Goal: Information Seeking & Learning: Check status

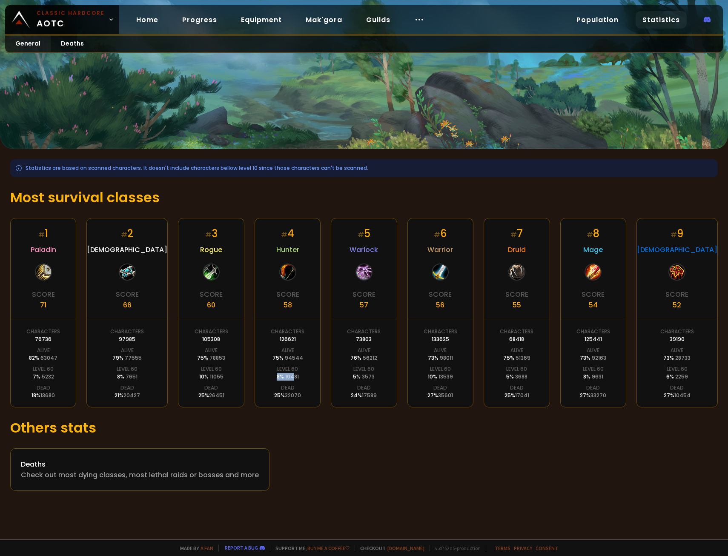
drag, startPoint x: 290, startPoint y: 376, endPoint x: 269, endPoint y: 377, distance: 21.3
click at [269, 377] on div "# 4 Hunter Score 58 Characters 126621 Alive 75 % 94544 Level 60 8 % 10481 Dead …" at bounding box center [288, 313] width 66 height 190
drag, startPoint x: 269, startPoint y: 377, endPoint x: 280, endPoint y: 377, distance: 11.5
click at [280, 377] on div "8 % 10481" at bounding box center [288, 377] width 22 height 8
drag, startPoint x: 299, startPoint y: 376, endPoint x: 270, endPoint y: 377, distance: 29.0
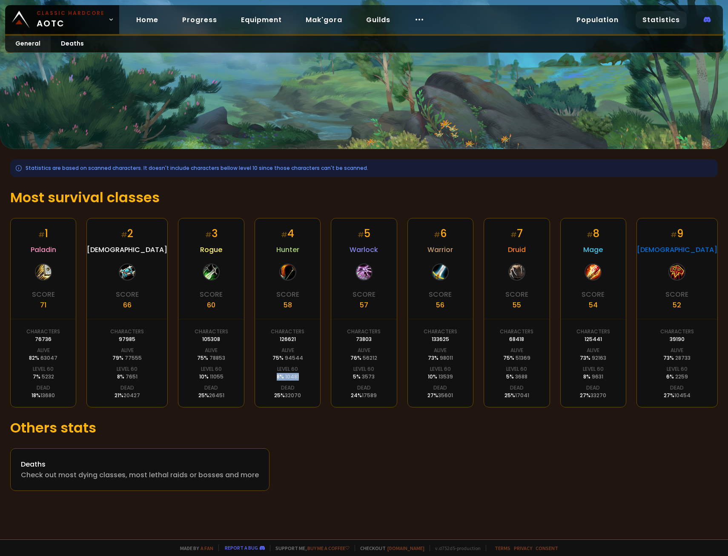
click at [270, 377] on div "# 4 Hunter Score 58 Characters 126621 Alive 75 % 94544 Level 60 8 % 10481 Dead …" at bounding box center [288, 313] width 66 height 190
drag, startPoint x: 270, startPoint y: 377, endPoint x: 286, endPoint y: 377, distance: 16.6
click at [286, 377] on span "10481" at bounding box center [292, 376] width 14 height 7
drag, startPoint x: 300, startPoint y: 376, endPoint x: 258, endPoint y: 377, distance: 41.7
click at [258, 377] on div "# 4 Hunter Score 58 Characters 126621 Alive 75 % 94544 Level 60 8 % 10481 Dead …" at bounding box center [288, 313] width 66 height 190
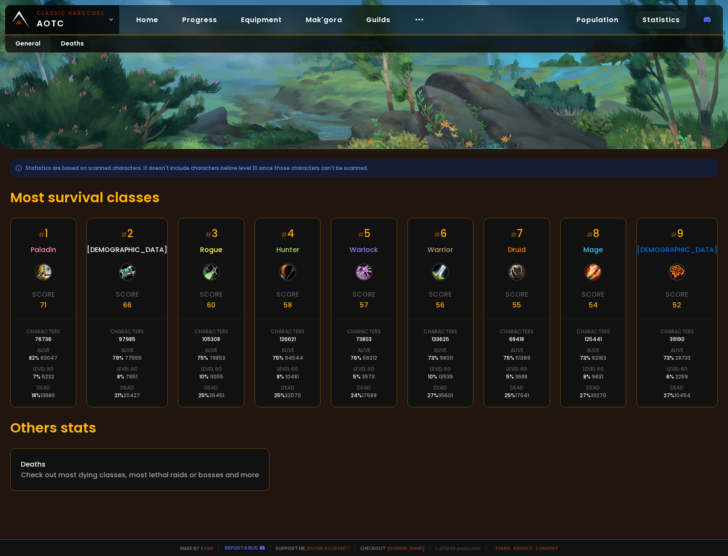
drag, startPoint x: 258, startPoint y: 377, endPoint x: 284, endPoint y: 377, distance: 26.0
click at [285, 377] on span "10481" at bounding box center [292, 376] width 14 height 7
drag, startPoint x: 296, startPoint y: 377, endPoint x: 270, endPoint y: 378, distance: 26.0
click at [270, 378] on div "# 4 Hunter Score 58 Characters 126621 Alive 75 % 94544 Level 60 8 % 10481 Dead …" at bounding box center [288, 313] width 66 height 190
drag, startPoint x: 270, startPoint y: 378, endPoint x: 274, endPoint y: 379, distance: 4.9
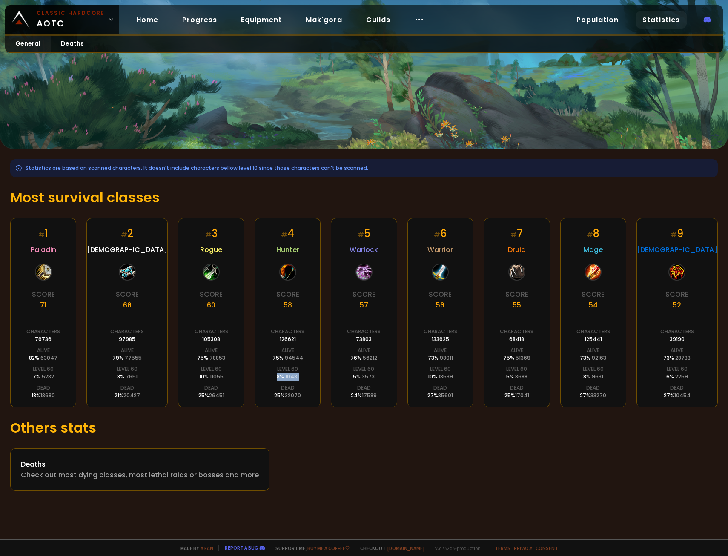
click at [277, 379] on div "8 % 10481" at bounding box center [288, 377] width 22 height 8
click at [289, 375] on span "10481" at bounding box center [292, 376] width 14 height 7
click at [296, 381] on div "# 4 Hunter Score 58 Characters 126621 Alive 75 % 94544 Level 60 8 % 10481 Dead …" at bounding box center [288, 313] width 66 height 190
drag, startPoint x: 298, startPoint y: 378, endPoint x: 273, endPoint y: 379, distance: 25.1
click at [273, 379] on div "# 4 Hunter Score 58 Characters 126621 Alive 75 % 94544 Level 60 8 % 10481 Dead …" at bounding box center [288, 313] width 66 height 190
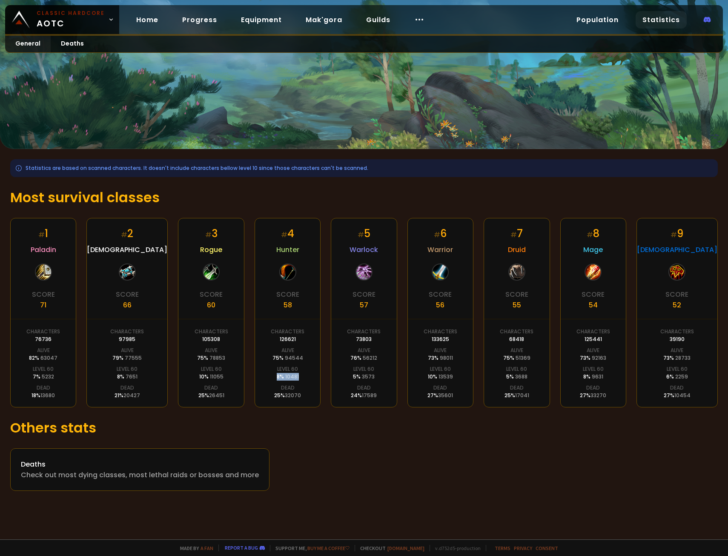
click at [277, 379] on div "8 % 10481" at bounding box center [288, 377] width 22 height 8
drag, startPoint x: 296, startPoint y: 377, endPoint x: 273, endPoint y: 379, distance: 23.1
click at [273, 379] on div "# 4 Hunter Score 58 Characters 126621 Alive 75 % 94544 Level 60 8 % 10481 Dead …" at bounding box center [288, 313] width 66 height 190
click at [277, 378] on div "8 % 10481" at bounding box center [288, 377] width 22 height 8
drag, startPoint x: 299, startPoint y: 377, endPoint x: 268, endPoint y: 377, distance: 30.2
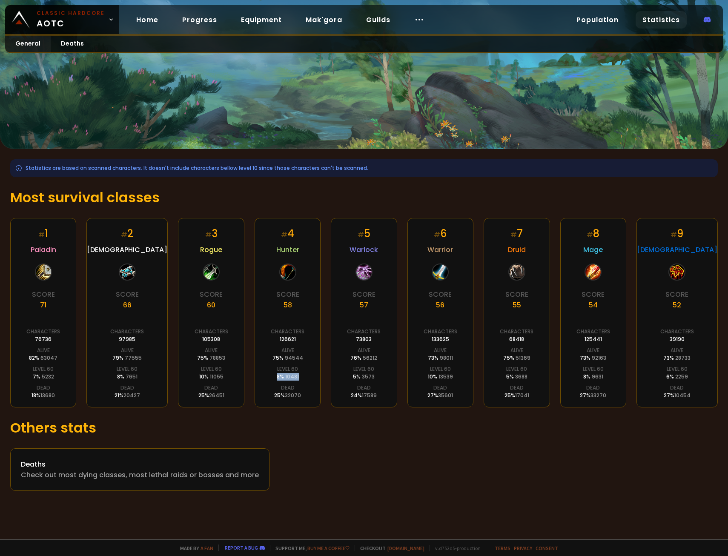
click at [268, 377] on div "# 4 Hunter Score 58 Characters 126621 Alive 75 % 94544 Level 60 8 % 10481 Dead …" at bounding box center [288, 313] width 66 height 190
drag, startPoint x: 268, startPoint y: 377, endPoint x: 282, endPoint y: 379, distance: 14.2
click at [285, 379] on span "10481" at bounding box center [292, 376] width 14 height 7
drag, startPoint x: 294, startPoint y: 378, endPoint x: 255, endPoint y: 376, distance: 39.6
click at [255, 376] on div "# 4 Hunter Score 58 Characters 126621 Alive 75 % 94544 Level 60 8 % 10481 Dead …" at bounding box center [288, 313] width 66 height 190
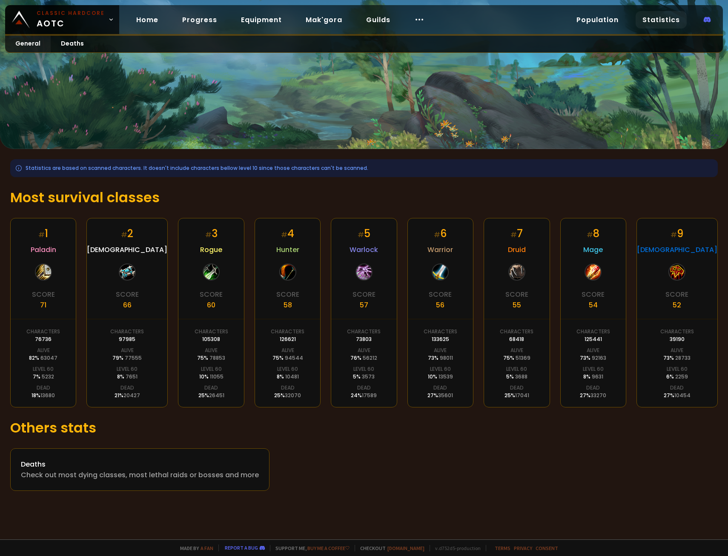
drag, startPoint x: 255, startPoint y: 376, endPoint x: 270, endPoint y: 376, distance: 14.9
click at [270, 376] on div "# 4 Hunter Score 58 Characters 126621 Alive 75 % 94544 Level 60 8 % 10481 Dead …" at bounding box center [288, 313] width 66 height 190
drag, startPoint x: 296, startPoint y: 376, endPoint x: 268, endPoint y: 376, distance: 27.3
click at [268, 376] on div "# 4 Hunter Score 58 Characters 126621 Alive 75 % 94544 Level 60 8 % 10481 Dead …" at bounding box center [288, 313] width 66 height 190
drag, startPoint x: 268, startPoint y: 376, endPoint x: 276, endPoint y: 378, distance: 8.4
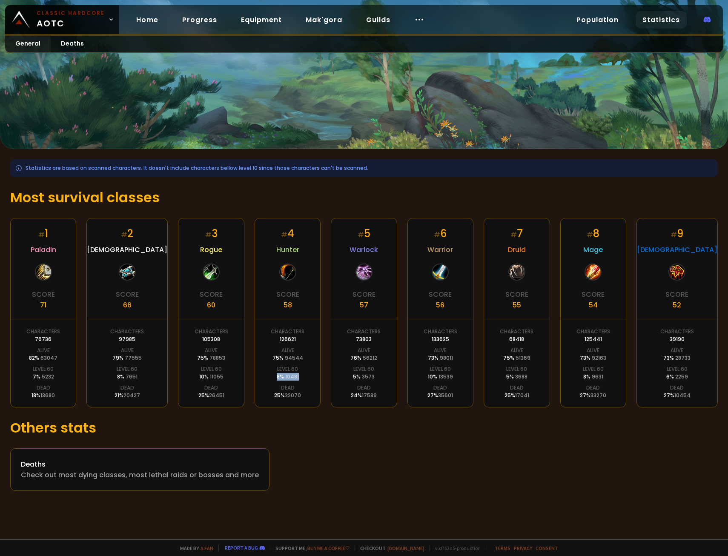
click at [277, 378] on div "8 % 10481" at bounding box center [288, 377] width 22 height 8
click at [324, 19] on link "Mak'gora" at bounding box center [324, 19] width 50 height 17
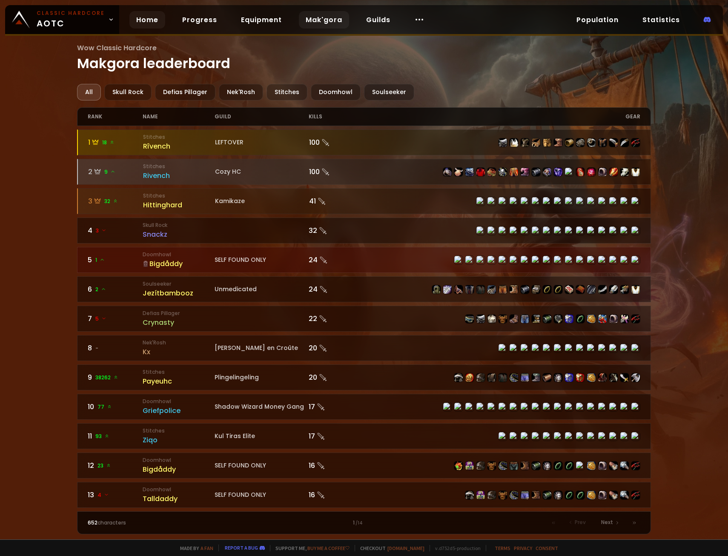
click at [140, 19] on link "Home" at bounding box center [147, 19] width 36 height 17
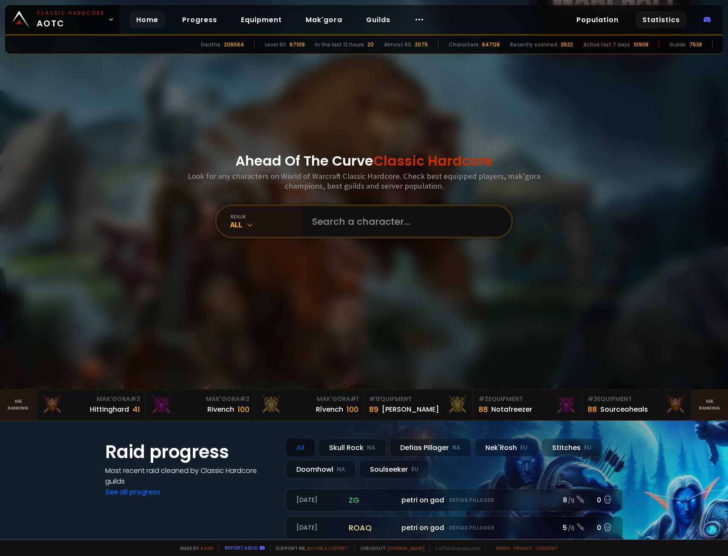
click at [649, 18] on link "Statistics" at bounding box center [661, 19] width 51 height 17
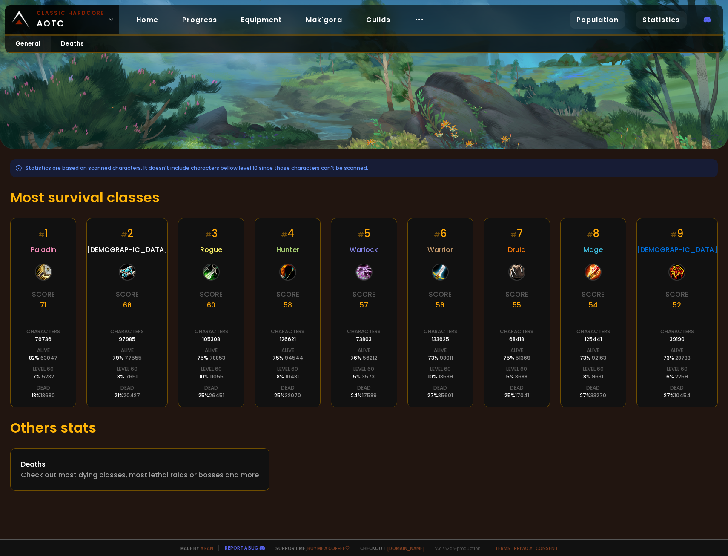
click at [597, 18] on link "Population" at bounding box center [598, 19] width 56 height 17
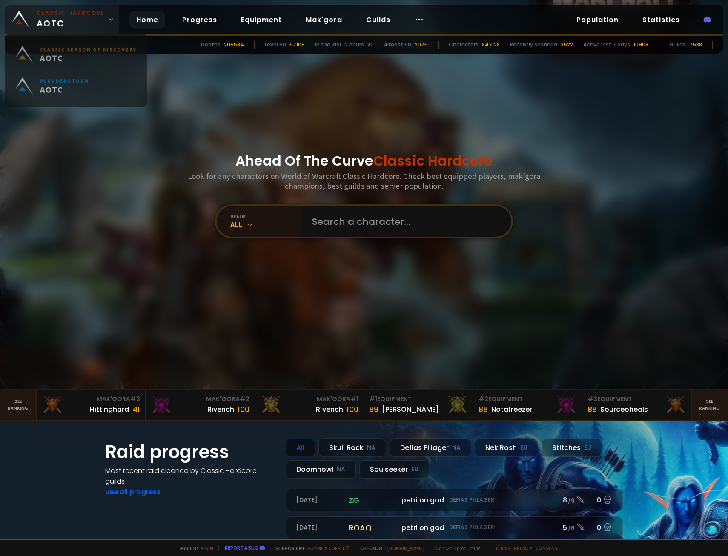
click at [86, 20] on span "Classic Hardcore AOTC" at bounding box center [71, 19] width 68 height 20
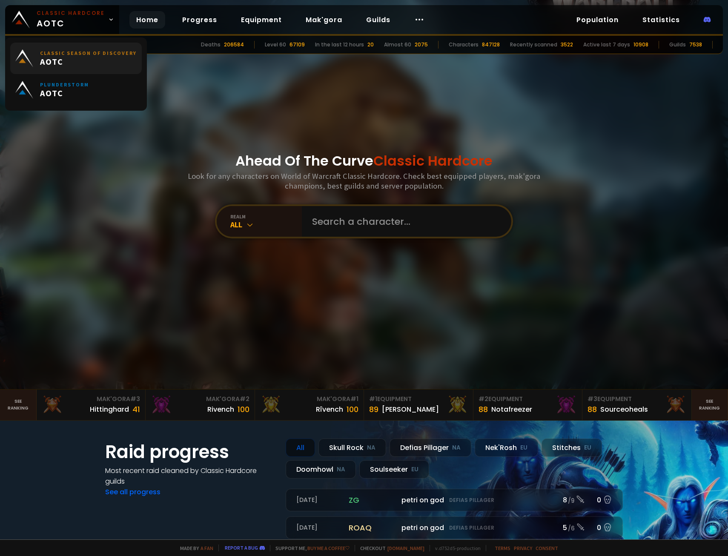
click at [92, 60] on span "AOTC" at bounding box center [88, 61] width 97 height 11
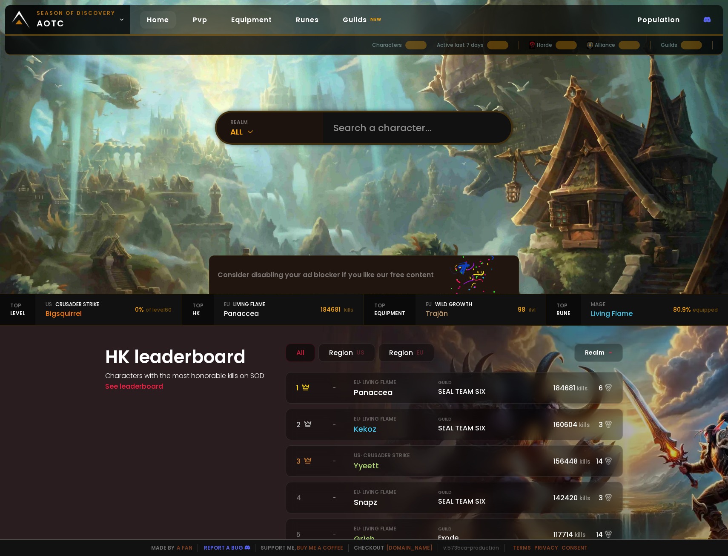
click at [96, 23] on span "Season of Discovery aotc" at bounding box center [76, 19] width 79 height 20
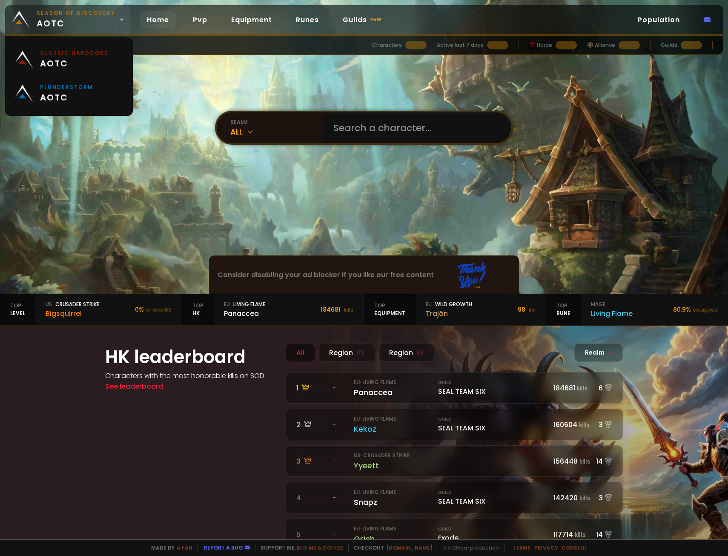
click at [109, 20] on span "Season of Discovery aotc" at bounding box center [76, 19] width 79 height 20
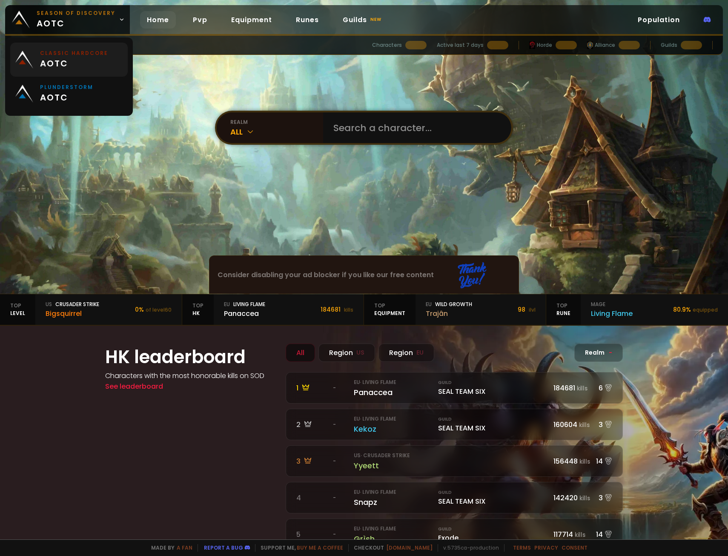
click at [108, 57] on link "Classic Hardcore aotc" at bounding box center [69, 60] width 118 height 34
